Goal: Task Accomplishment & Management: Use online tool/utility

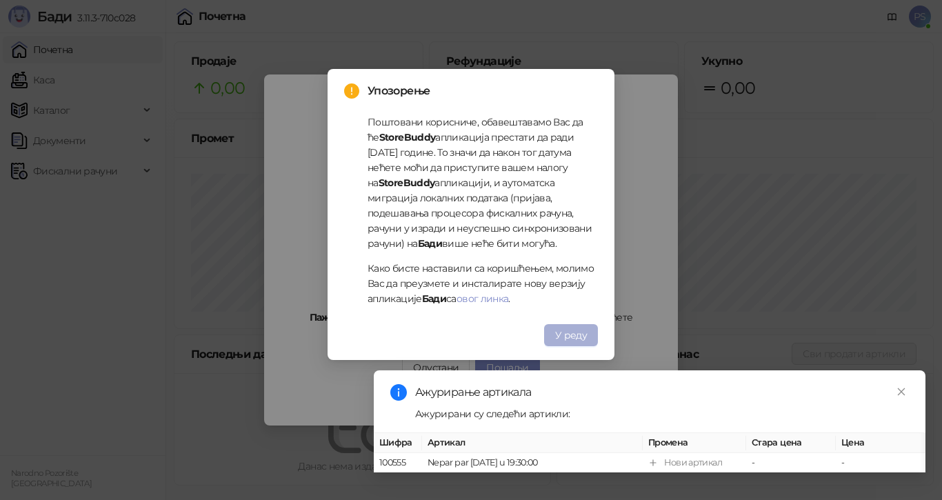
click at [565, 328] on button "У реду" at bounding box center [571, 335] width 54 height 22
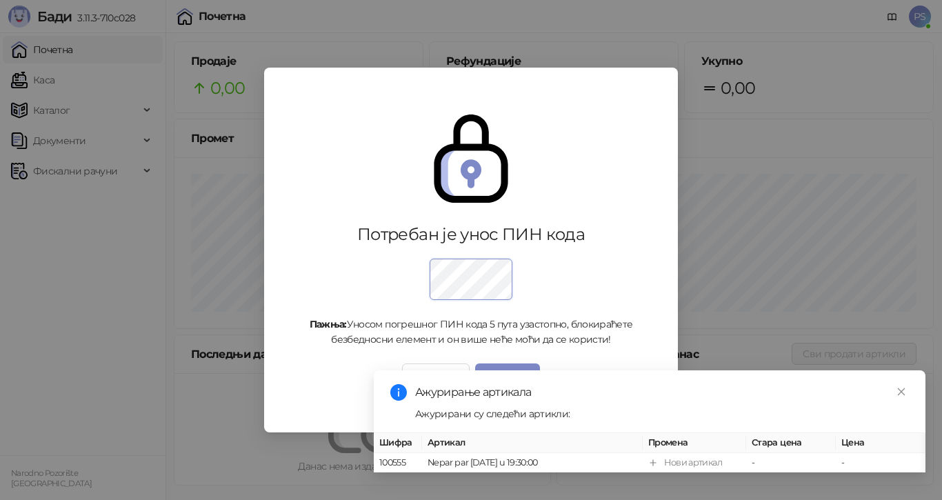
click at [323, 379] on div "Одустани Пошаљи" at bounding box center [471, 374] width 337 height 22
click at [777, 453] on td "-" at bounding box center [791, 463] width 90 height 20
click at [775, 453] on td "-" at bounding box center [791, 463] width 90 height 20
click at [693, 456] on div "Нови артикал" at bounding box center [693, 463] width 58 height 14
click at [660, 433] on th "Промена" at bounding box center [694, 443] width 103 height 20
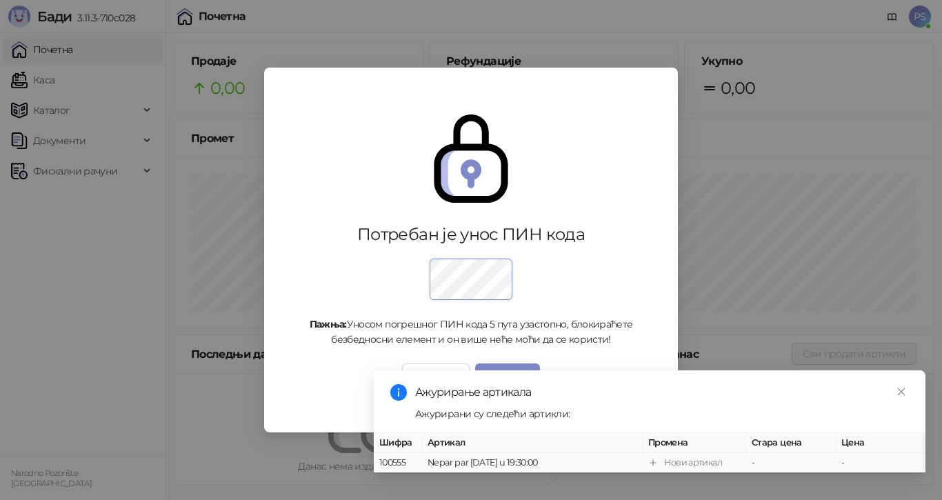
click at [655, 457] on icon at bounding box center [653, 462] width 10 height 10
click at [917, 455] on div "100555 Nepar par [DATE] u 19:30:00 Нови артикал - -" at bounding box center [650, 463] width 552 height 20
click at [905, 387] on icon "close" at bounding box center [902, 392] width 10 height 10
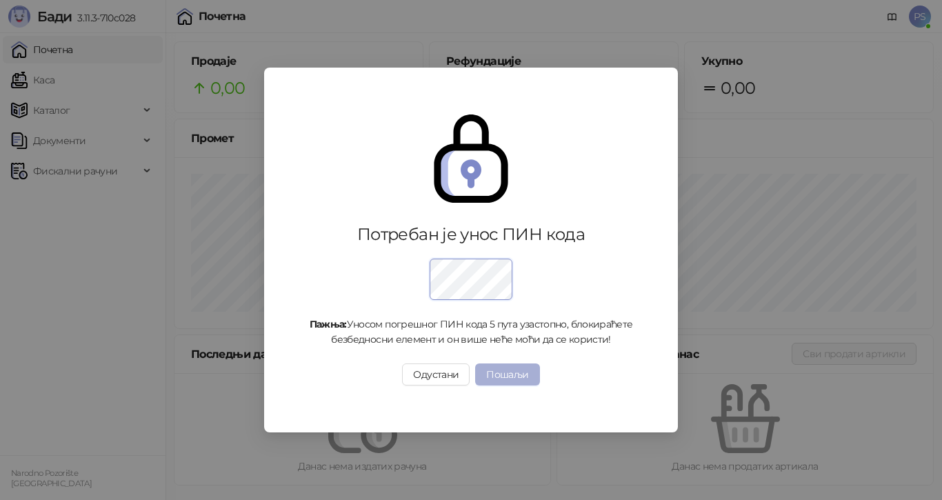
click at [518, 373] on button "Пошаљи" at bounding box center [507, 374] width 64 height 22
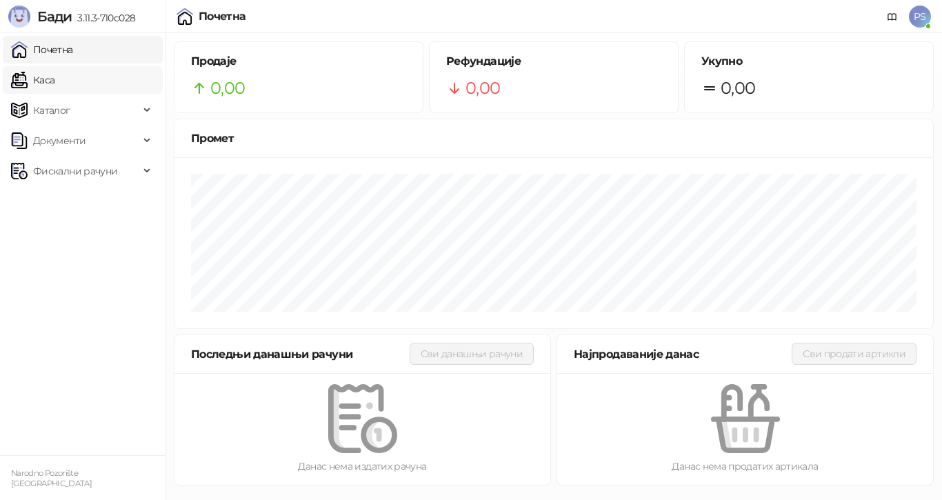
click at [54, 77] on link "Каса" at bounding box center [32, 80] width 43 height 28
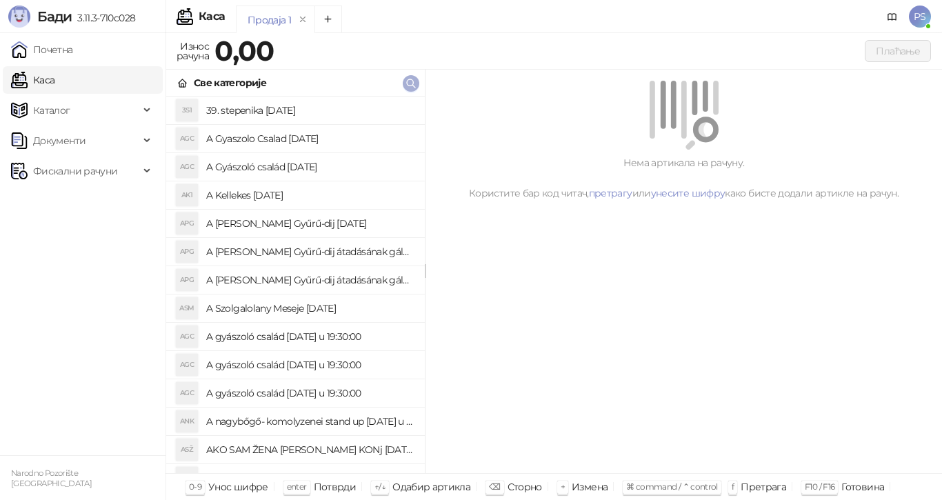
click at [406, 83] on icon "button" at bounding box center [411, 83] width 11 height 11
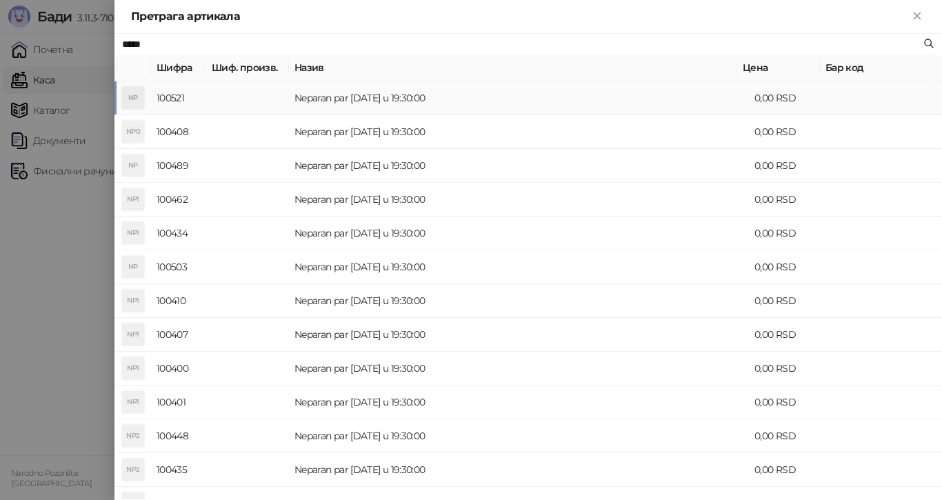
type input "*****"
click at [320, 94] on td "Neparan par [DATE] u 19:30:00" at bounding box center [519, 98] width 460 height 34
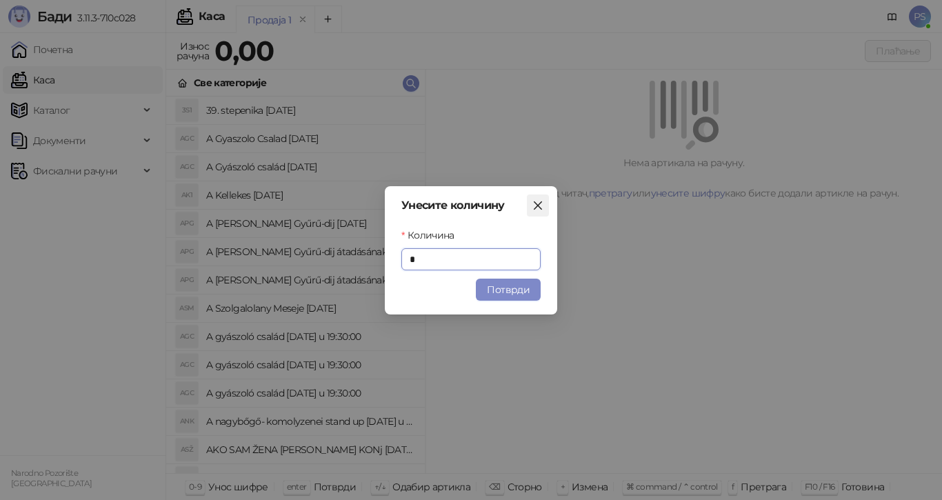
click at [541, 202] on icon "close" at bounding box center [538, 205] width 8 height 8
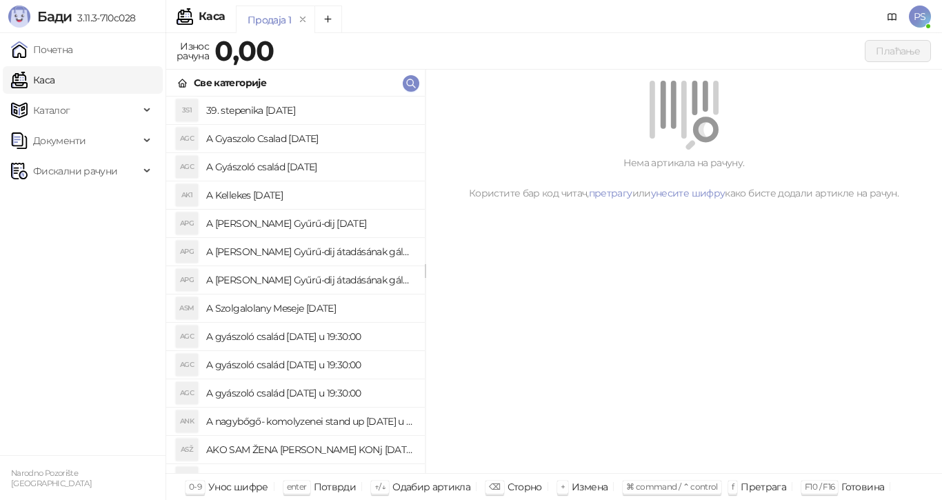
click at [279, 19] on div "Продаја 1" at bounding box center [269, 19] width 43 height 15
click at [303, 19] on icon "remove" at bounding box center [303, 19] width 5 height 5
click at [303, 18] on icon "remove" at bounding box center [305, 19] width 10 height 10
click at [303, 17] on icon "remove" at bounding box center [305, 19] width 10 height 10
click at [70, 51] on link "Почетна" at bounding box center [42, 50] width 62 height 28
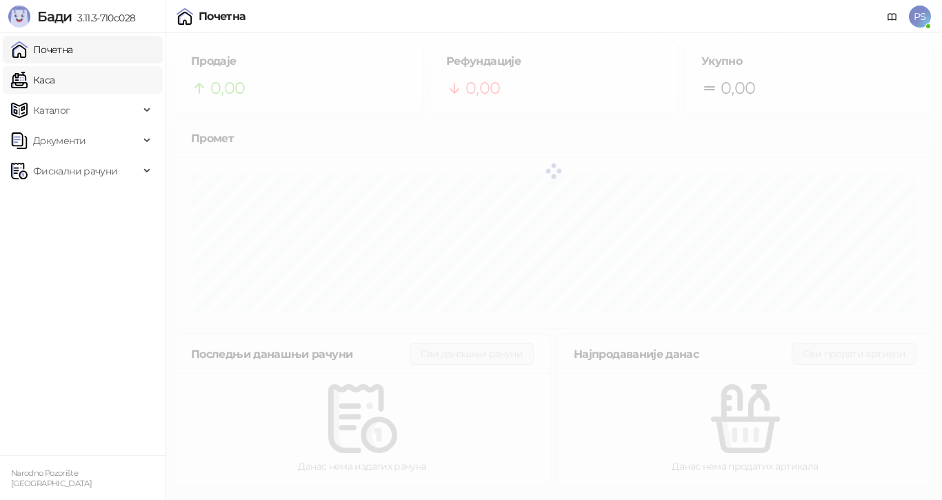
click at [54, 72] on link "Каса" at bounding box center [32, 80] width 43 height 28
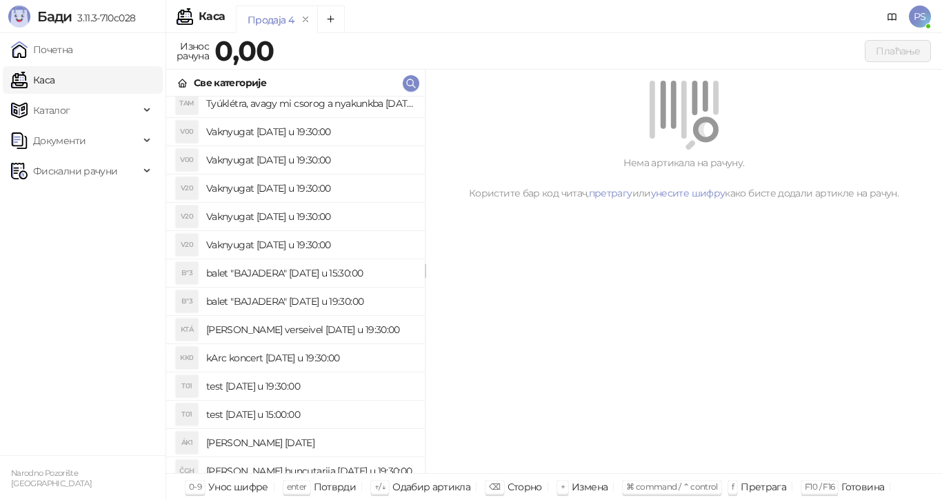
scroll to position [11928, 0]
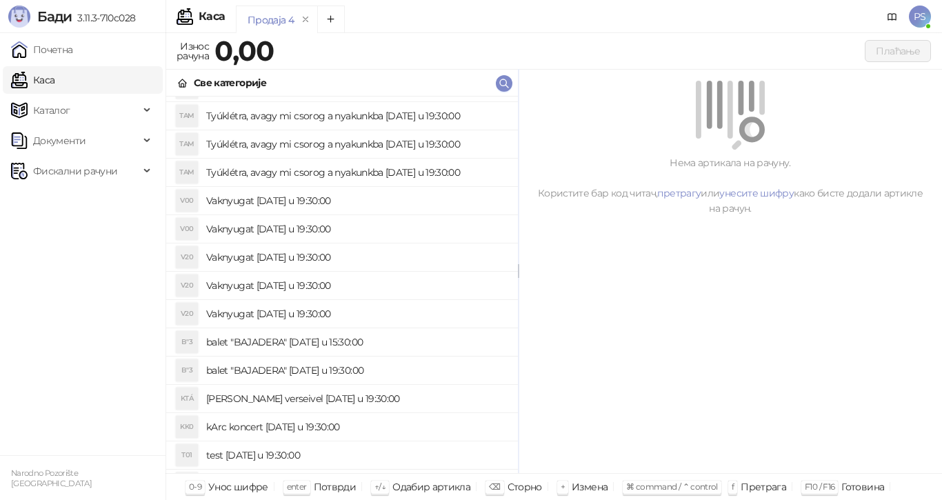
drag, startPoint x: 427, startPoint y: 92, endPoint x: 520, endPoint y: 101, distance: 93.5
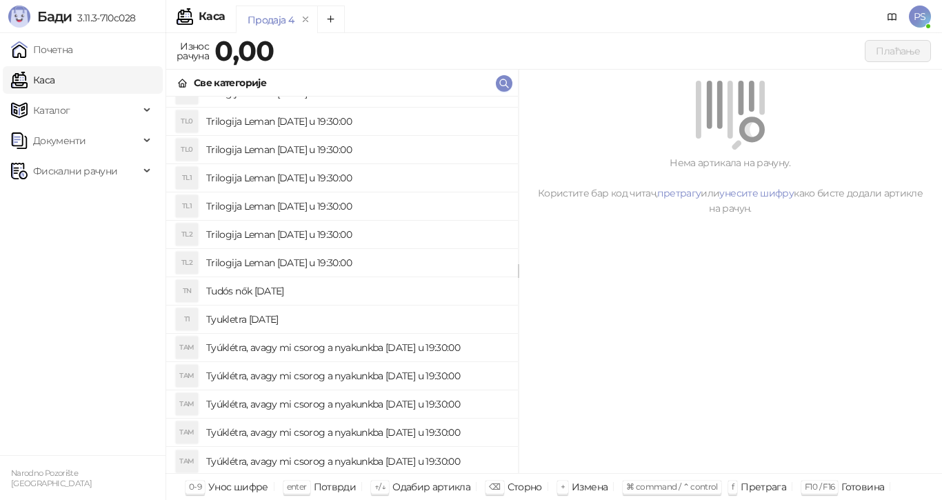
scroll to position [11515, 0]
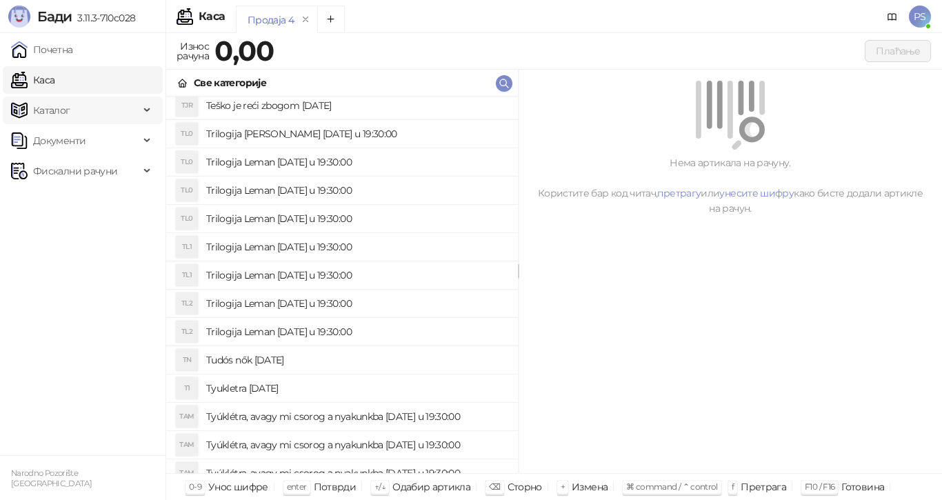
click at [59, 108] on span "Каталог" at bounding box center [51, 111] width 37 height 28
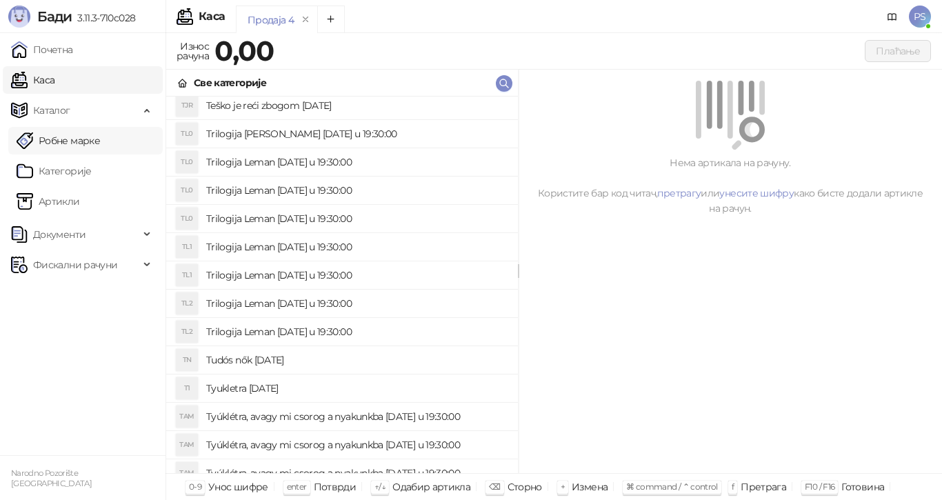
click at [85, 143] on link "Робне марке" at bounding box center [58, 141] width 83 height 28
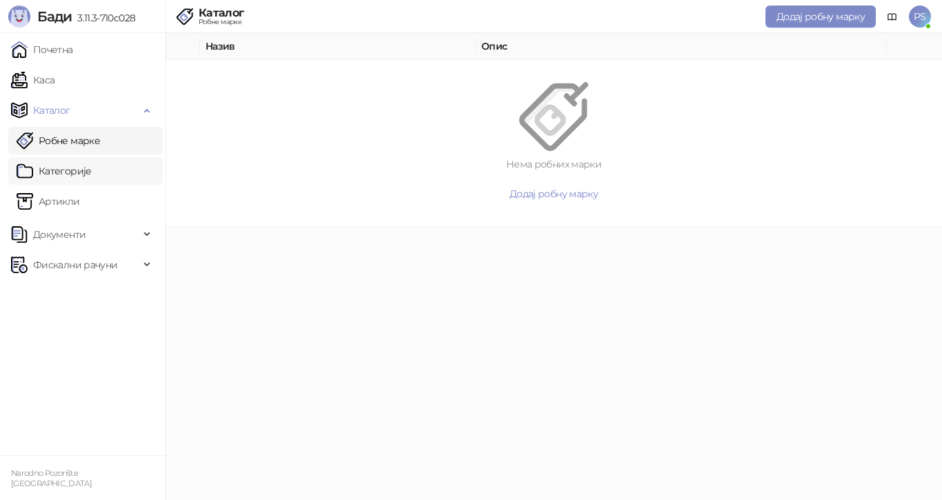
click at [86, 170] on link "Категорије" at bounding box center [54, 171] width 75 height 28
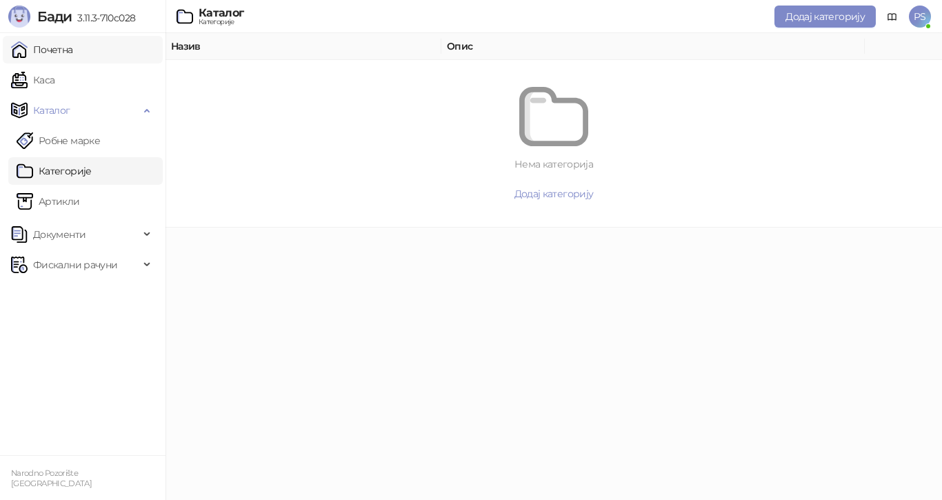
click at [72, 52] on link "Почетна" at bounding box center [42, 50] width 62 height 28
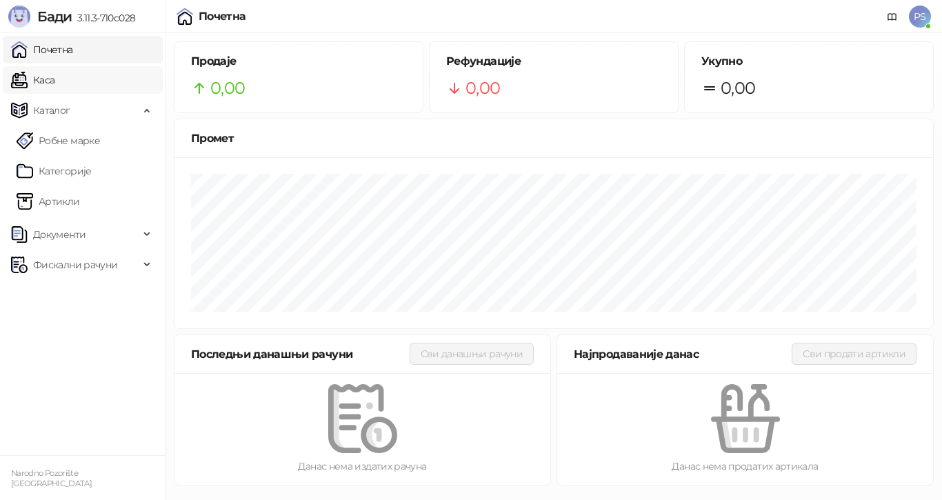
click at [54, 78] on link "Каса" at bounding box center [32, 80] width 43 height 28
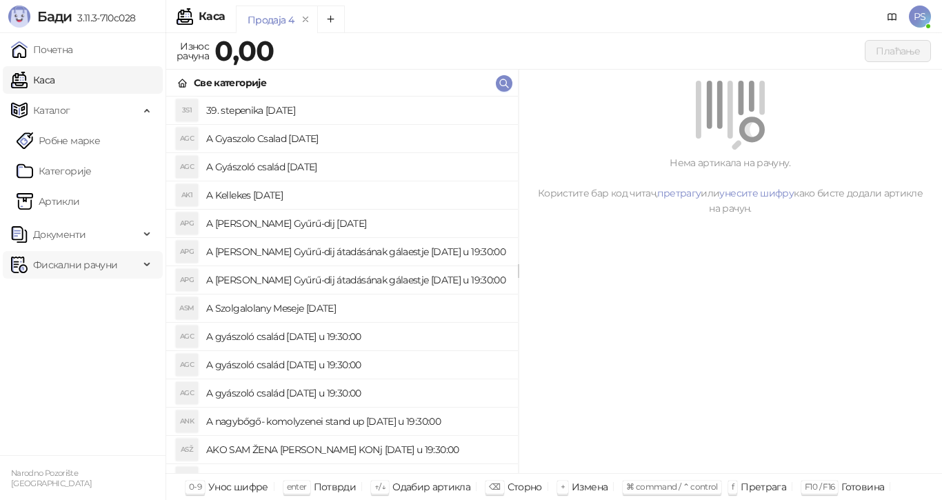
click at [75, 262] on span "Фискални рачуни" at bounding box center [75, 265] width 84 height 28
click at [94, 297] on link "Издати рачуни" at bounding box center [63, 295] width 92 height 28
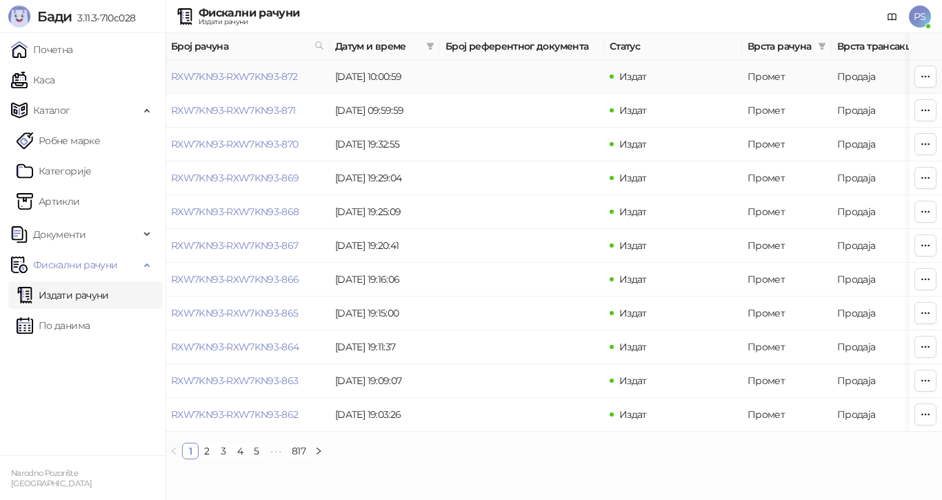
click at [376, 72] on td "[DATE] 10:00:59" at bounding box center [385, 77] width 110 height 34
click at [87, 326] on link "По данима" at bounding box center [53, 326] width 73 height 28
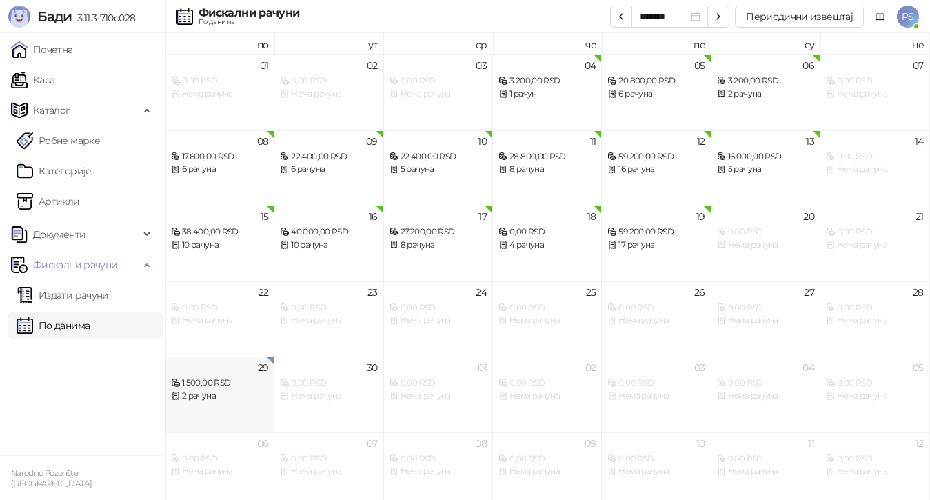
click at [220, 391] on div "2 рачуна" at bounding box center [219, 396] width 97 height 13
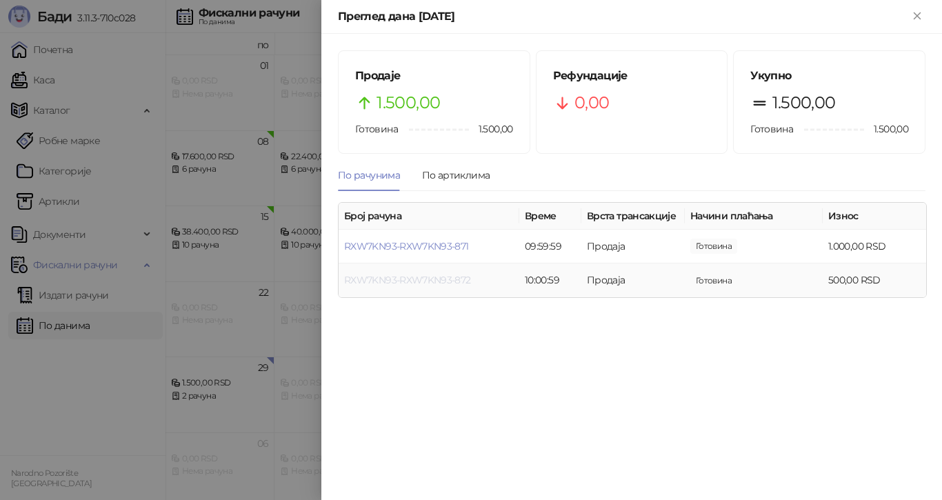
click at [450, 283] on link "RXW7KN93-RXW7KN93-872" at bounding box center [407, 280] width 127 height 12
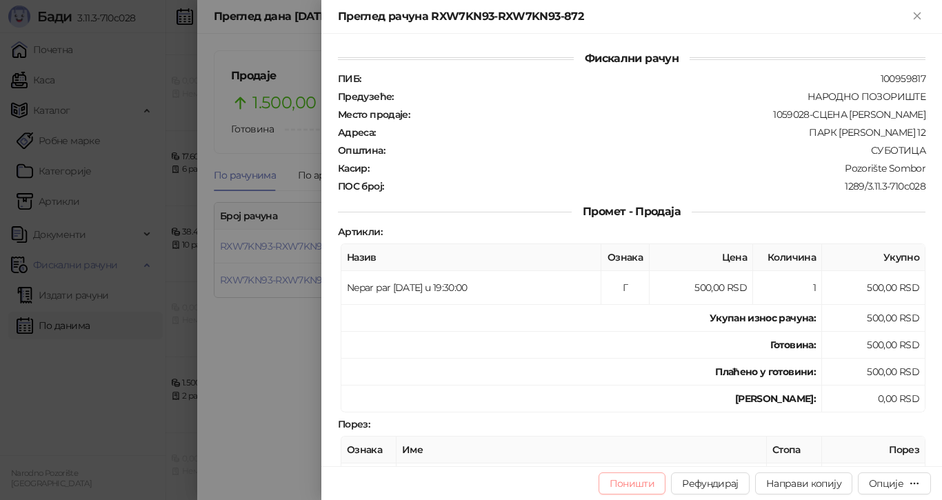
click at [644, 482] on button "Поништи" at bounding box center [633, 483] width 68 height 22
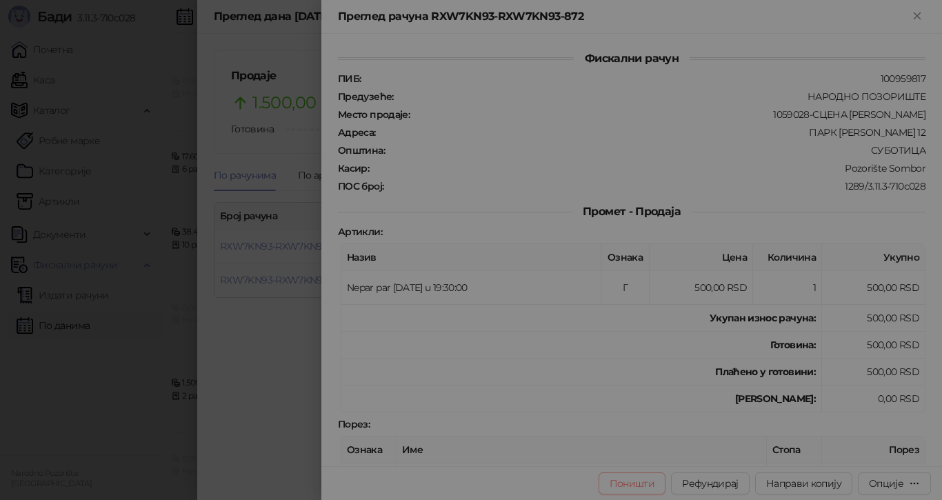
type input "**********"
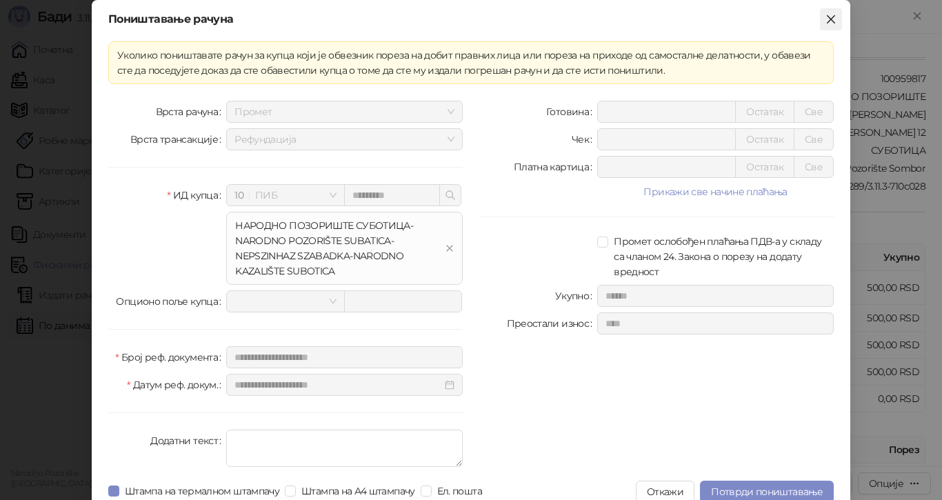
click at [827, 19] on icon "close" at bounding box center [831, 19] width 11 height 11
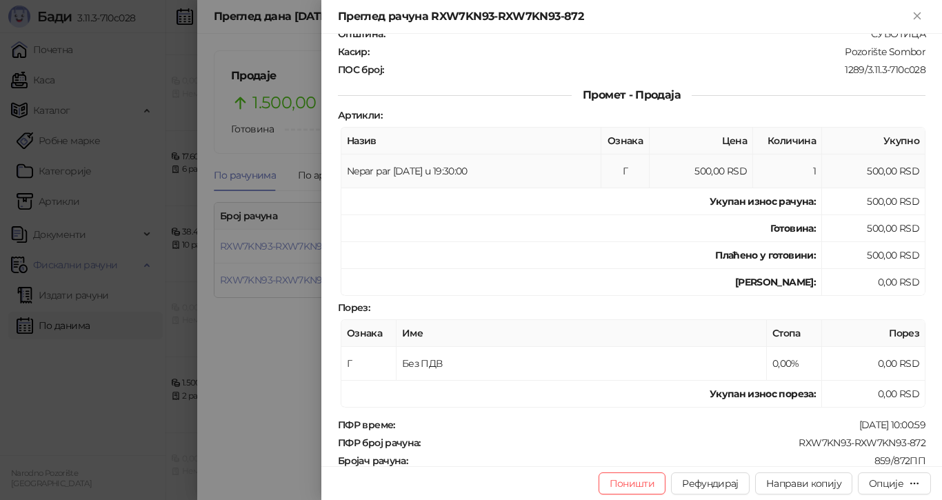
scroll to position [138, 0]
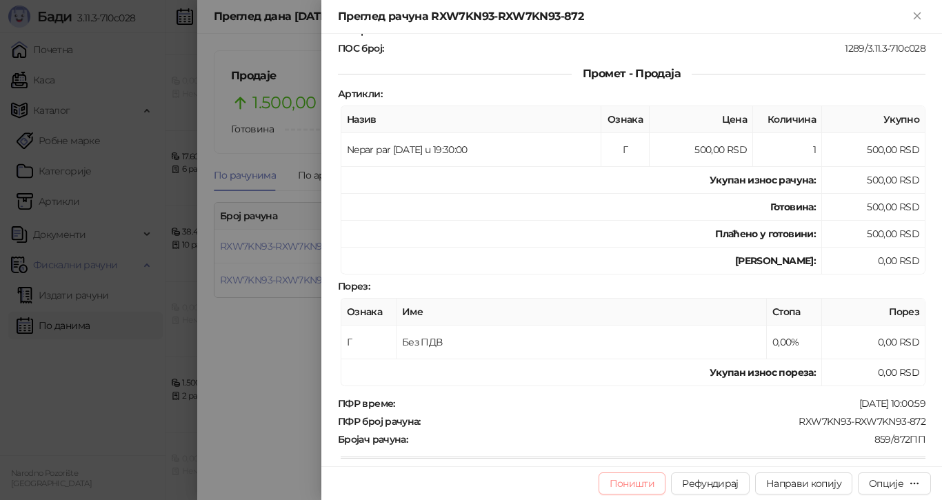
click at [642, 482] on button "Поништи" at bounding box center [633, 483] width 68 height 22
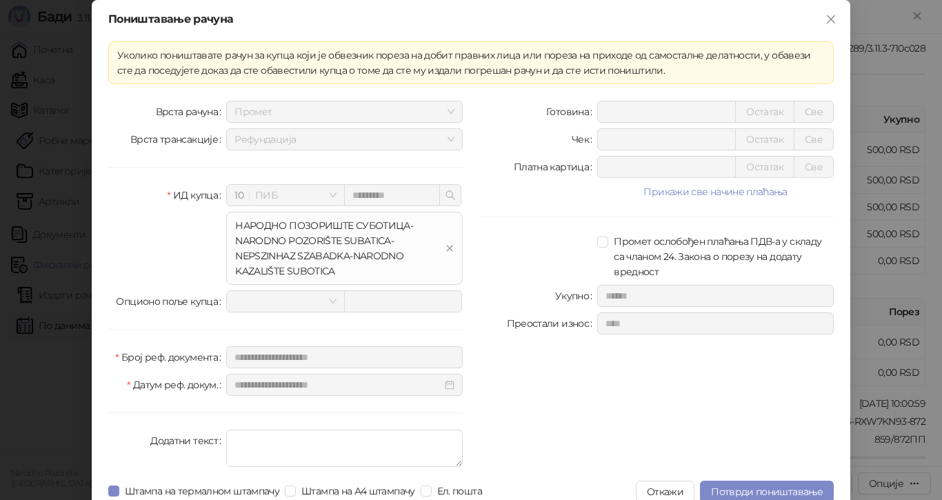
scroll to position [17, 0]
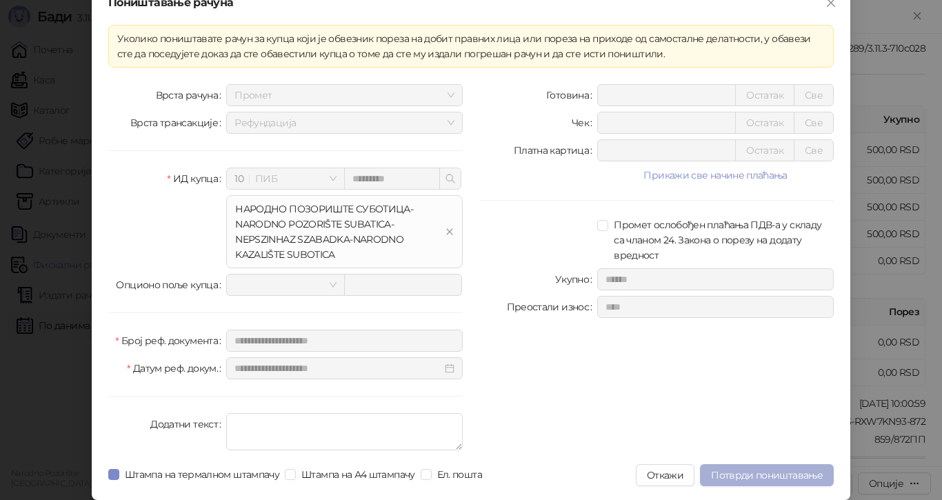
click at [735, 477] on span "Потврди поништавање" at bounding box center [767, 475] width 112 height 12
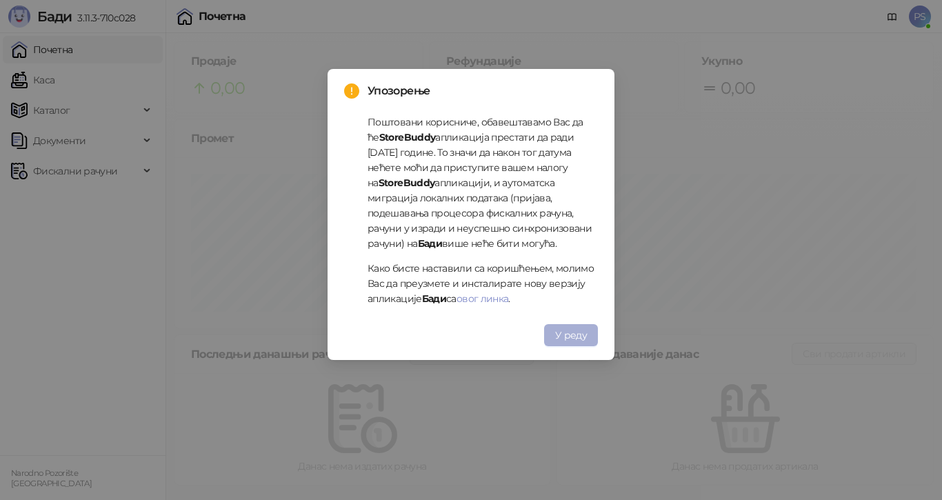
click at [575, 330] on span "У реду" at bounding box center [571, 335] width 32 height 12
